Goal: Book appointment/travel/reservation

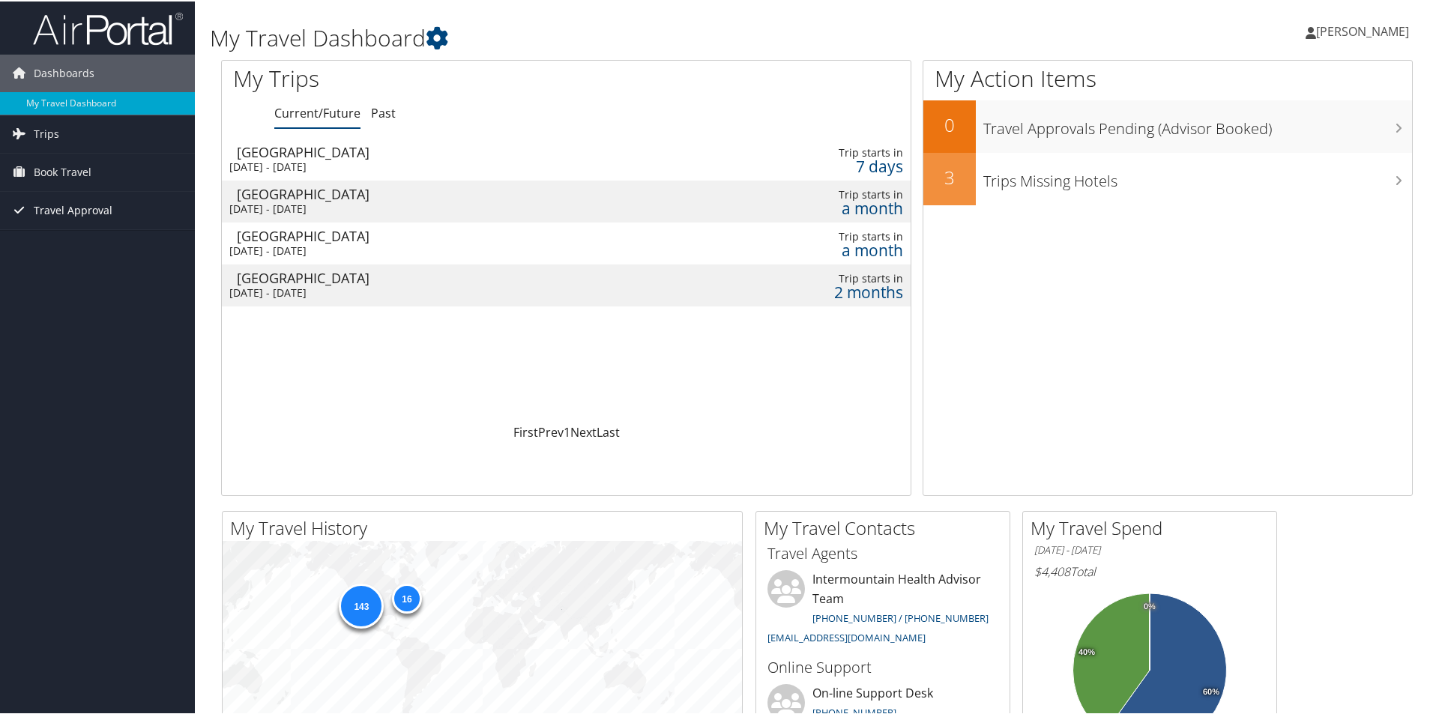
click at [67, 217] on span "Travel Approval" at bounding box center [73, 208] width 79 height 37
click at [102, 172] on link "Book Travel" at bounding box center [97, 170] width 195 height 37
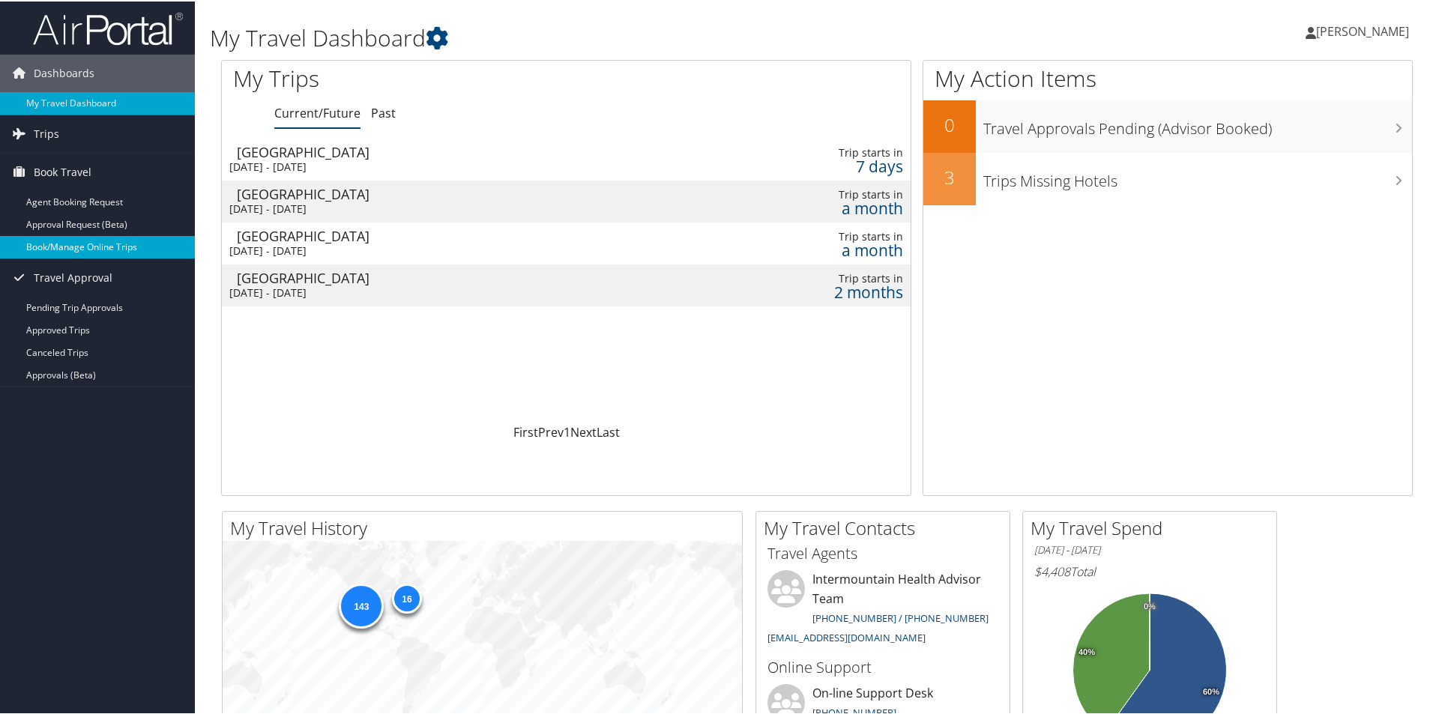
click at [91, 249] on link "Book/Manage Online Trips" at bounding box center [97, 246] width 195 height 22
click at [107, 242] on link "Book/Manage Online Trips" at bounding box center [97, 246] width 195 height 22
